Goal: Task Accomplishment & Management: Use online tool/utility

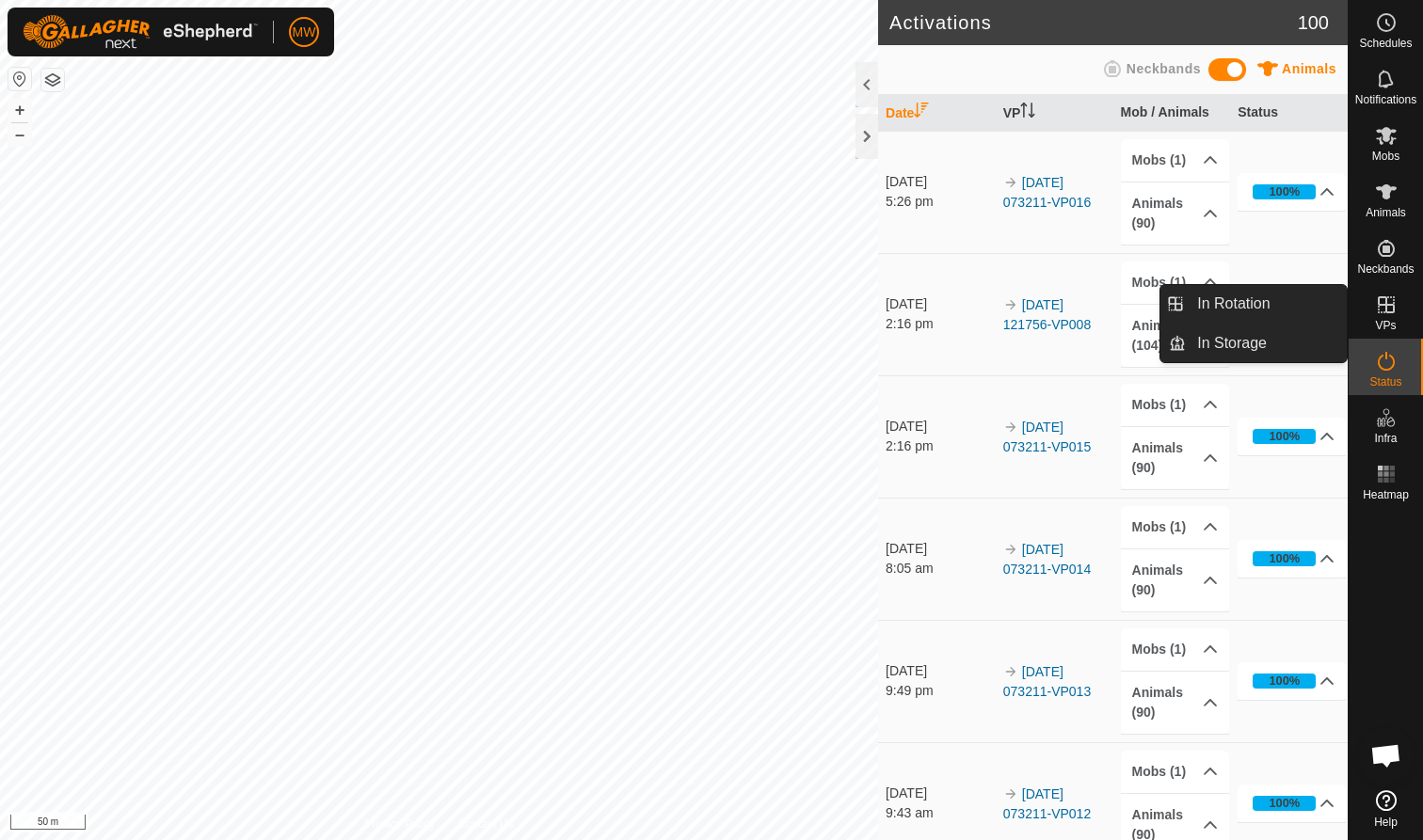
click at [1384, 318] on es-virtualpaddocks-svg-icon at bounding box center [1386, 304] width 34 height 30
click at [1285, 307] on link "In Rotation" at bounding box center [1267, 303] width 161 height 37
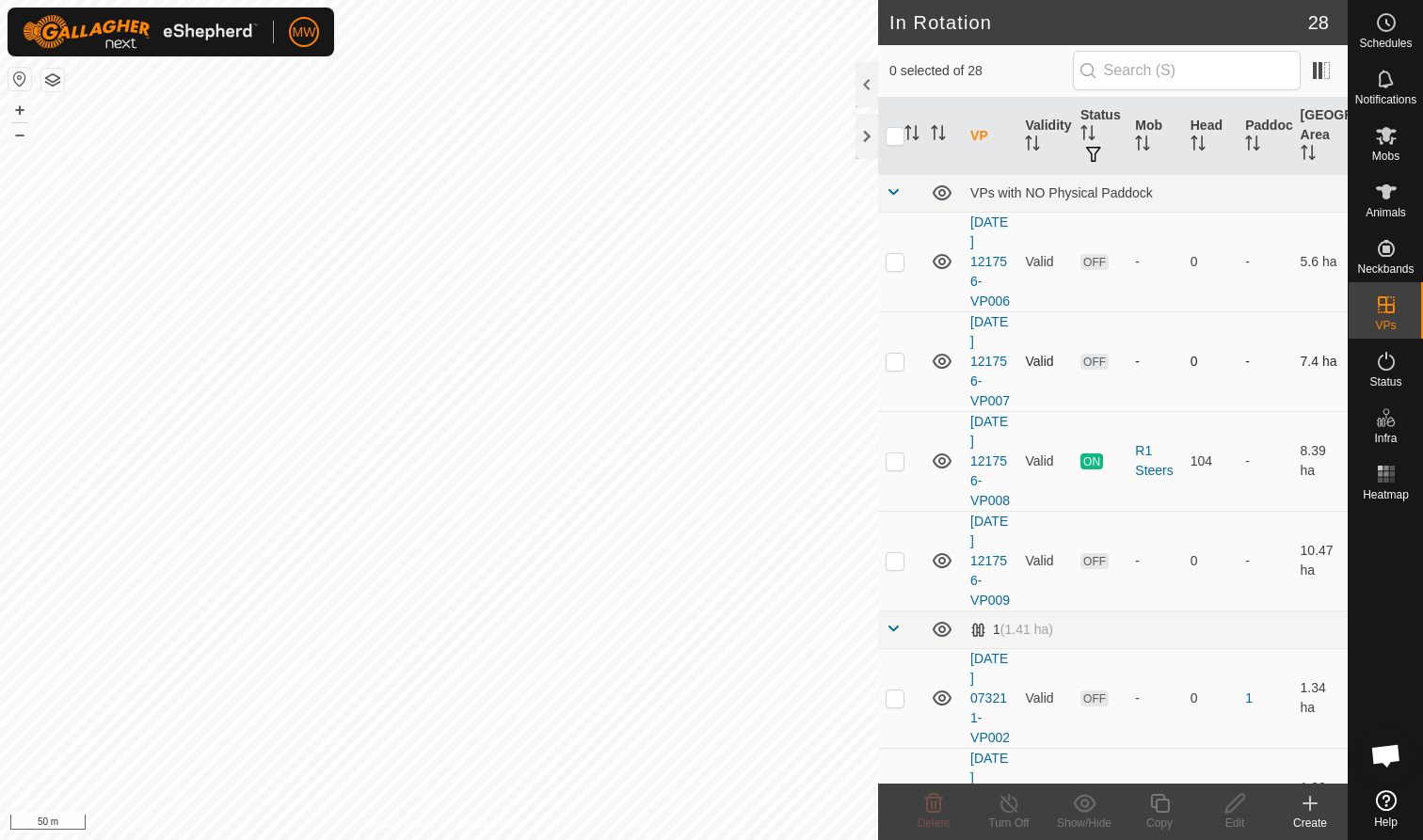
checkbox input "true"
click at [1159, 810] on icon at bounding box center [1159, 804] width 24 height 23
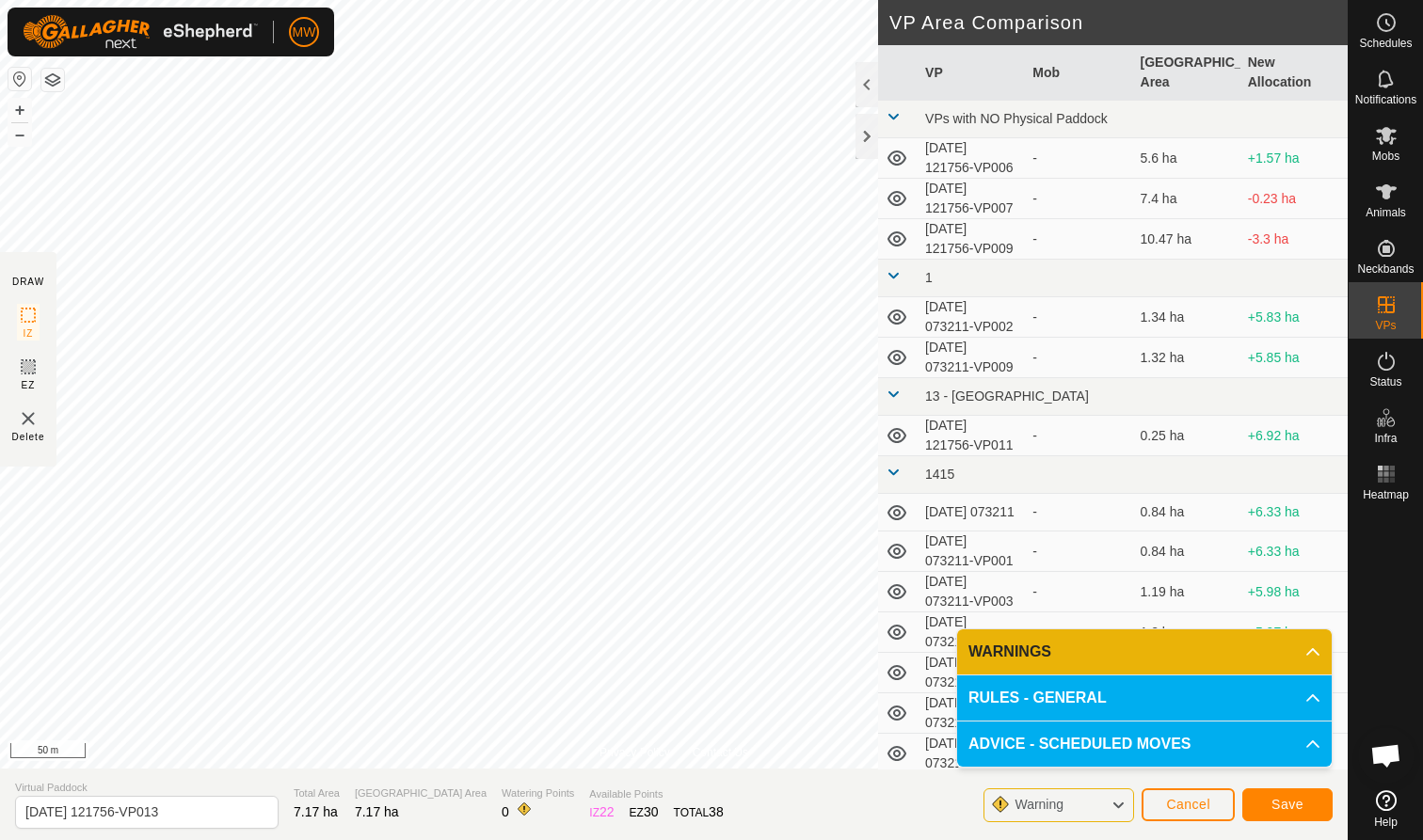
click at [1200, 806] on span "Cancel" at bounding box center [1188, 805] width 44 height 15
